Goal: Find specific page/section: Find specific page/section

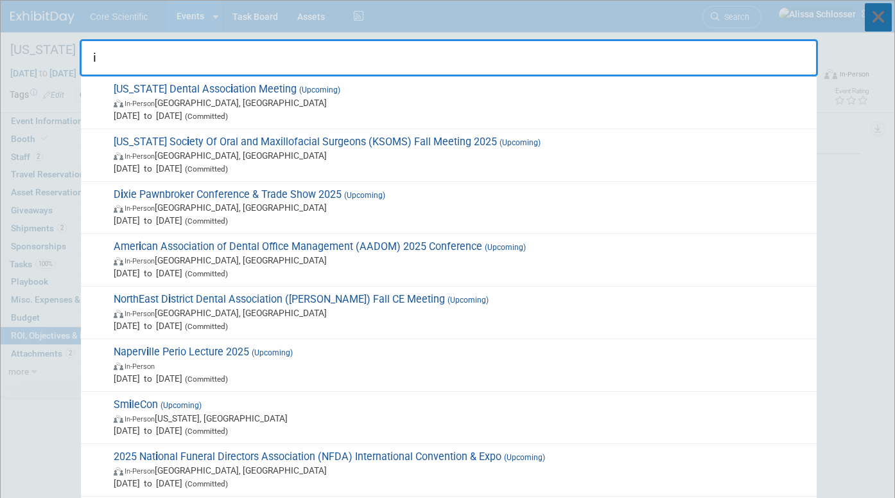
click at [874, 18] on icon at bounding box center [878, 17] width 27 height 28
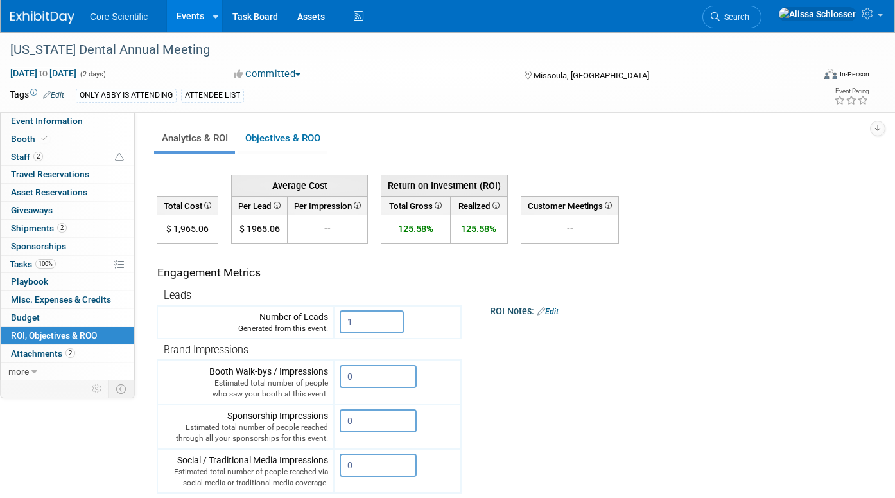
click at [170, 22] on link "Events" at bounding box center [190, 16] width 47 height 32
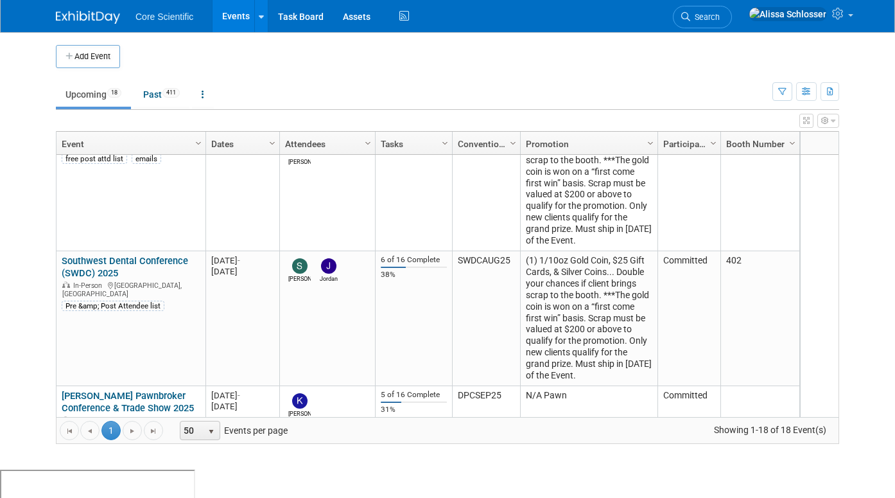
scroll to position [341, 0]
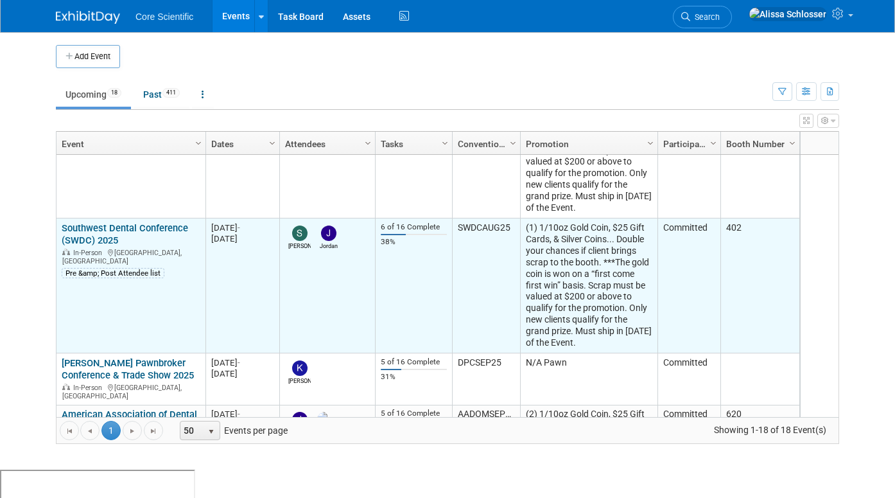
click at [105, 228] on link "Southwest Dental Conference (SWDC) 2025" at bounding box center [125, 234] width 126 height 24
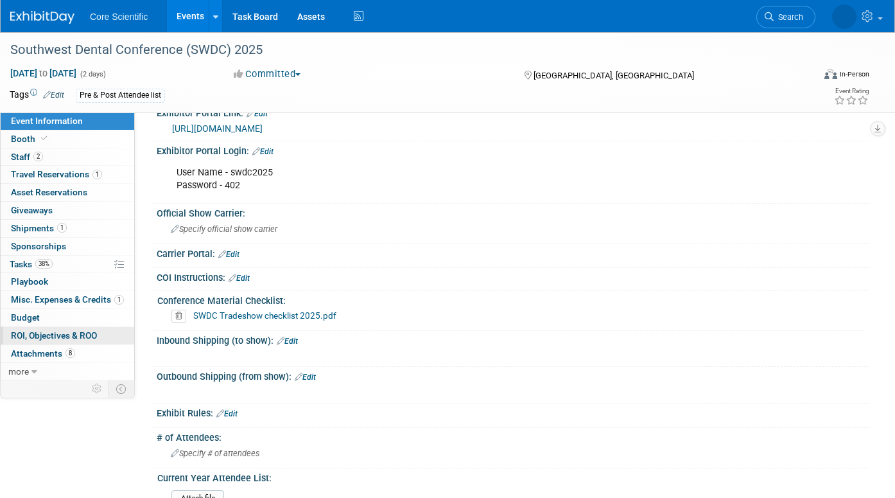
scroll to position [509, 0]
